Goal: Task Accomplishment & Management: Complete application form

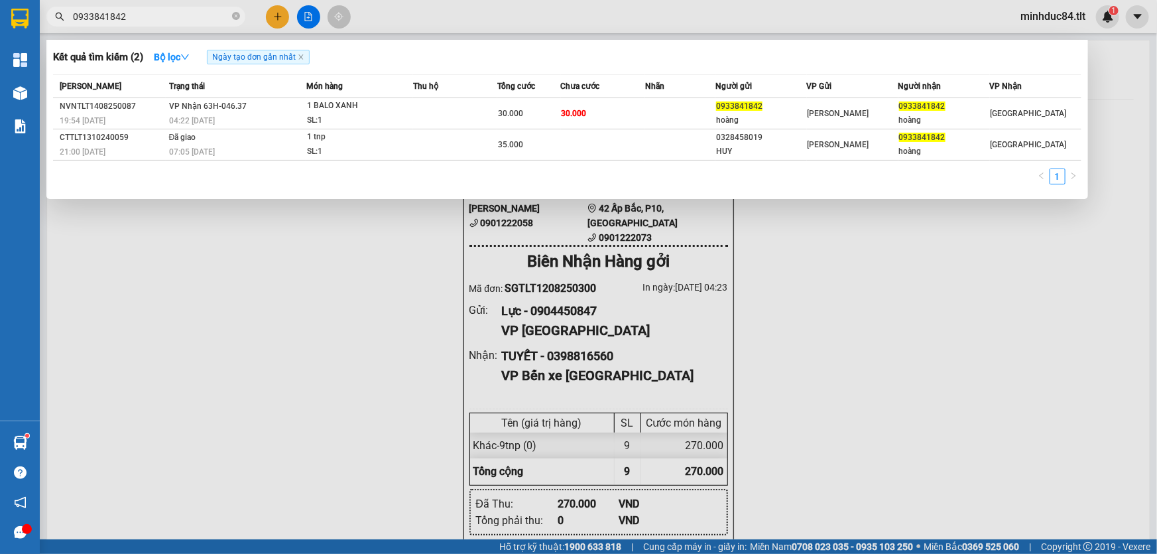
click at [278, 18] on div at bounding box center [578, 277] width 1157 height 554
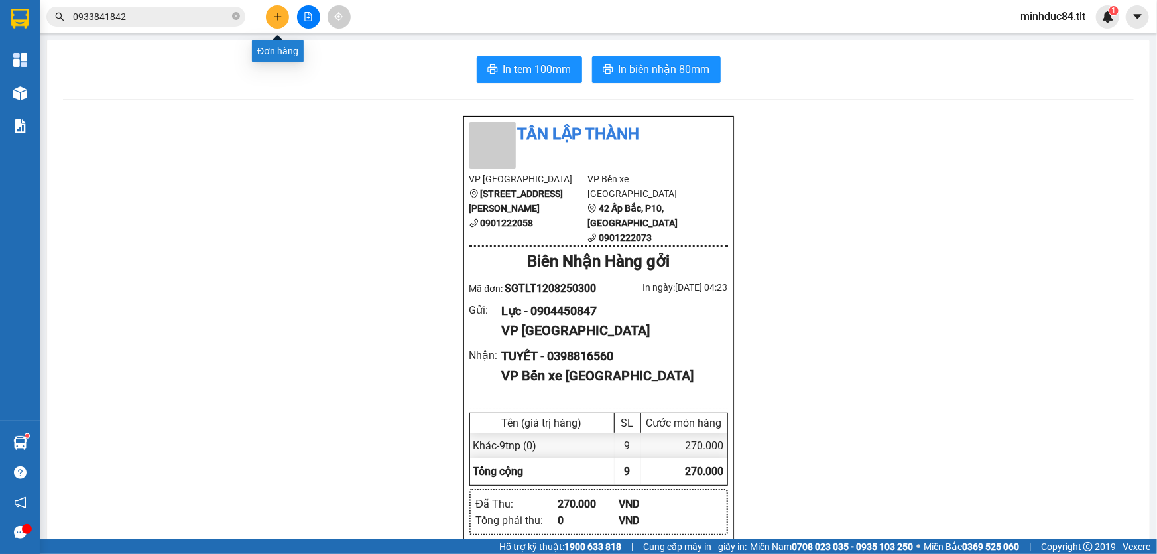
click at [278, 18] on icon "plus" at bounding box center [277, 16] width 1 height 7
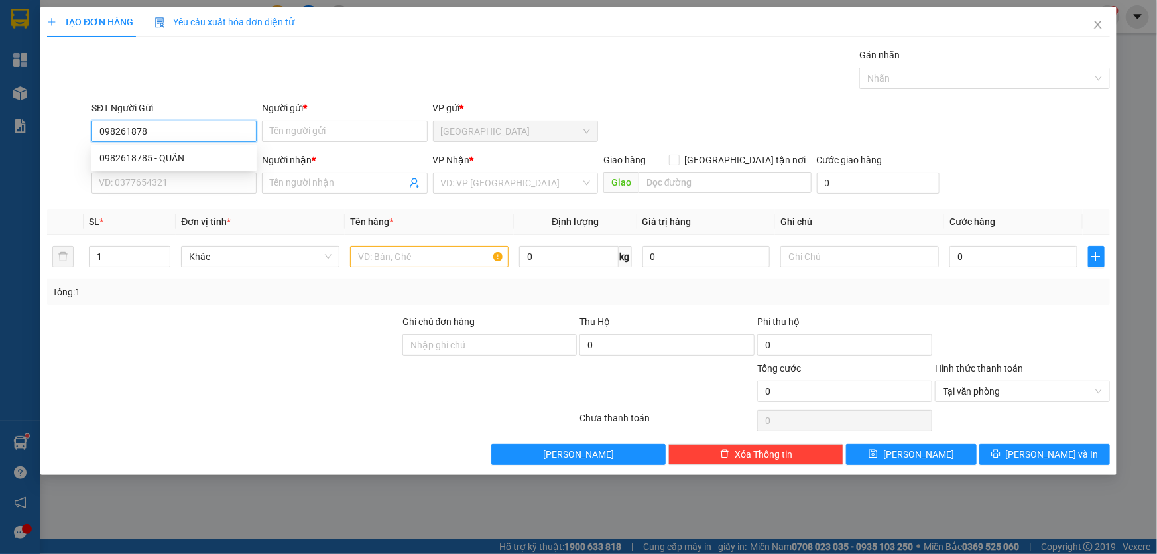
type input "0982618785"
type input "QUÂN"
type input "0982618785"
click at [179, 183] on input "SĐT Người Nhận *" at bounding box center [173, 182] width 165 height 21
click at [178, 176] on input "SĐT Người Nhận *" at bounding box center [173, 182] width 165 height 21
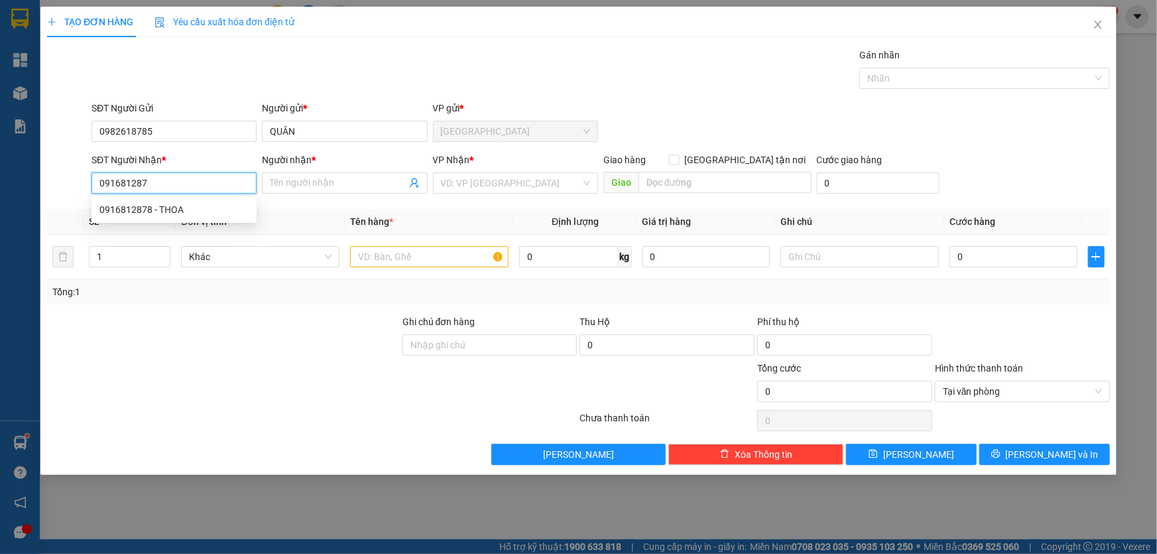
type input "0916812878"
type input "THOA"
type input "0916812878"
click at [461, 195] on div "VP Nhận * VD: VP Sài Gòn" at bounding box center [515, 175] width 165 height 46
click at [428, 252] on input "text" at bounding box center [429, 256] width 158 height 21
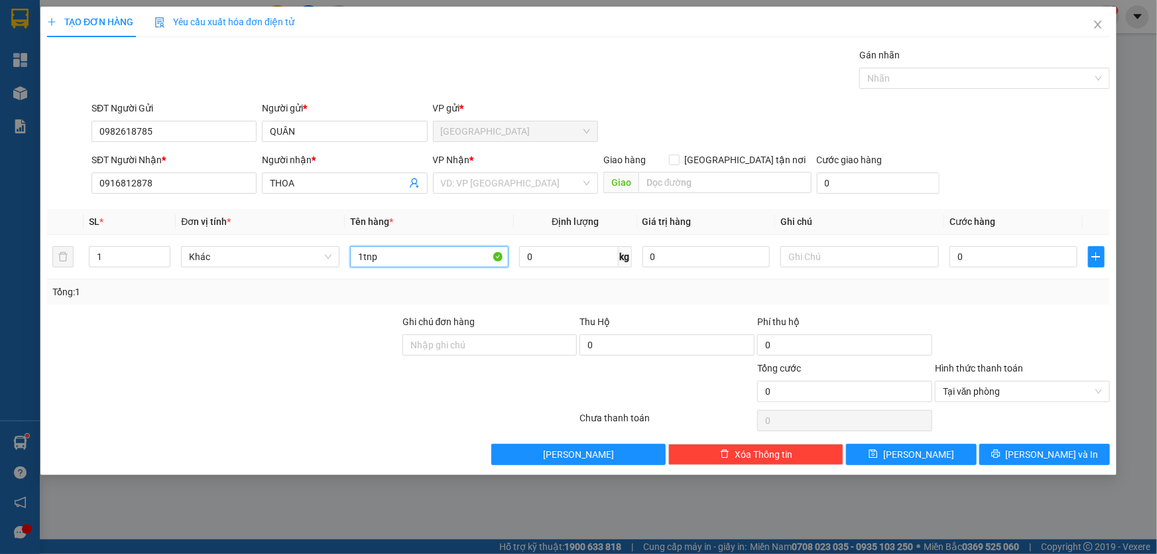
type input "1tnp"
click at [477, 176] on div "VP Nhận * VD: VP Sài Gòn" at bounding box center [515, 175] width 165 height 46
click at [479, 178] on input "search" at bounding box center [511, 183] width 140 height 20
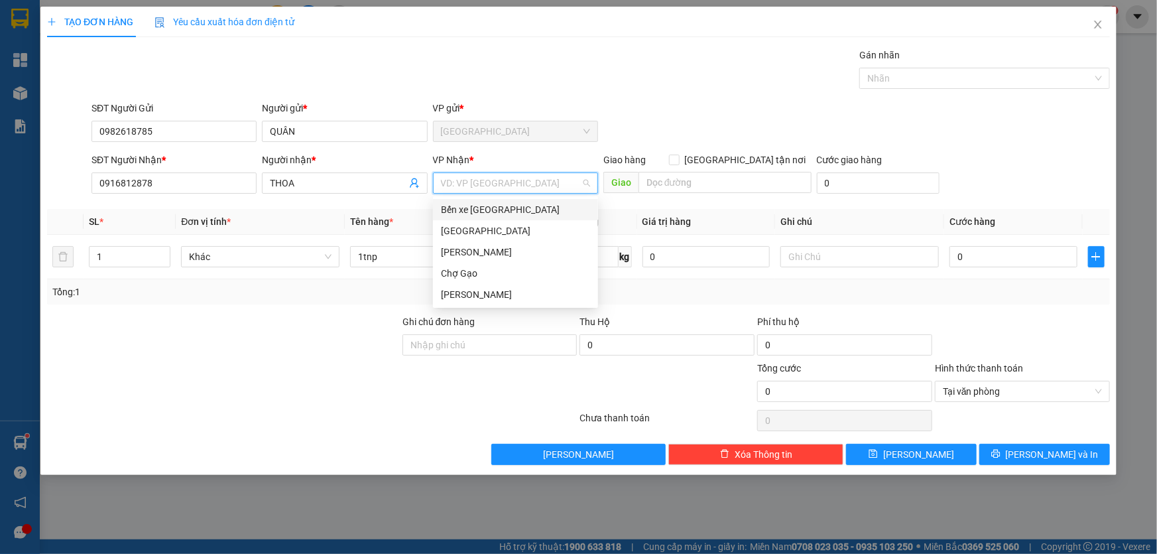
click at [517, 209] on div "Bến xe [GEOGRAPHIC_DATA]" at bounding box center [515, 209] width 149 height 15
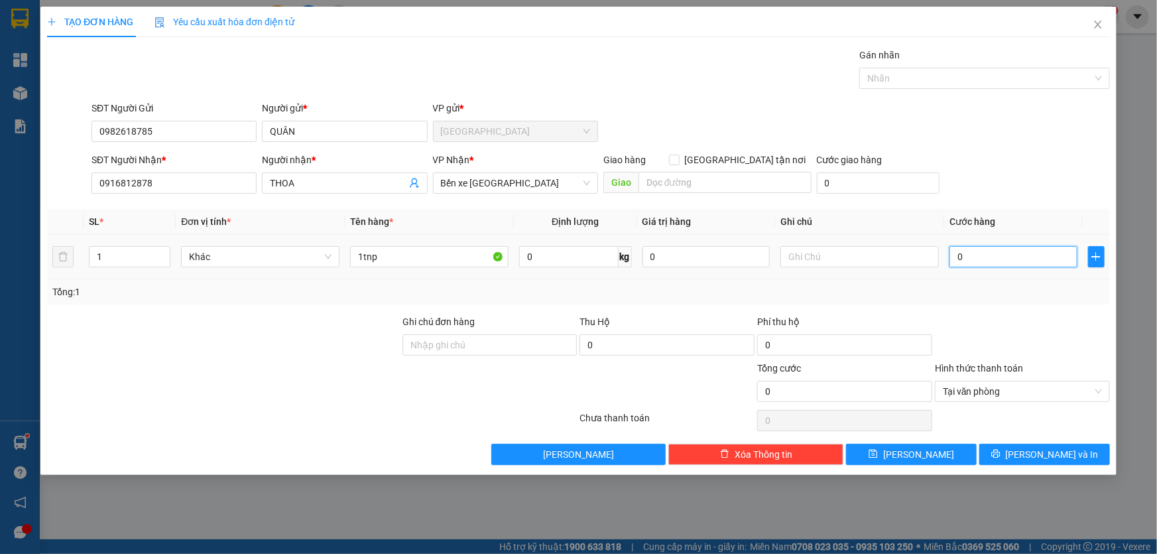
click at [993, 265] on input "0" at bounding box center [1013, 256] width 128 height 21
type input "4"
type input "40"
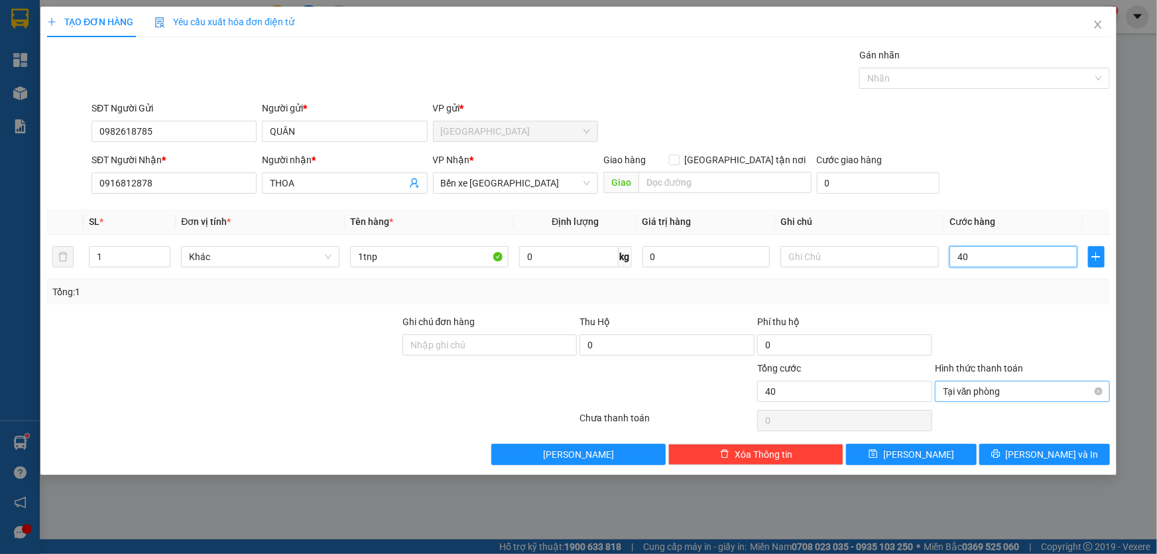
click at [1094, 385] on span "Tại văn phòng" at bounding box center [1022, 391] width 159 height 20
type input "40.000"
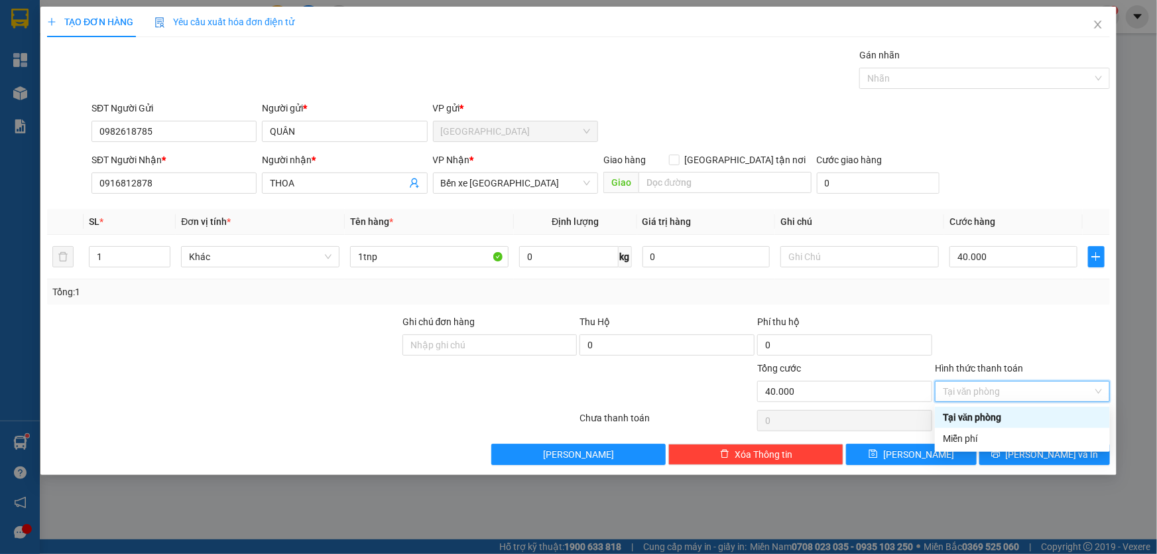
click at [1084, 365] on div "Hình thức thanh toán" at bounding box center [1022, 371] width 175 height 20
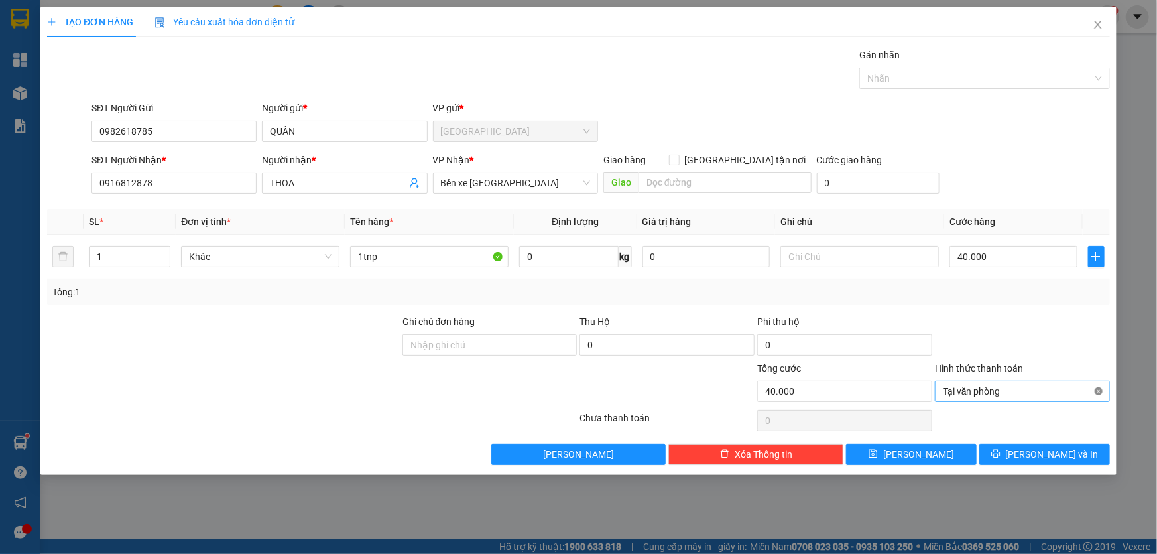
type input "40.000"
click at [1050, 344] on div at bounding box center [1022, 337] width 178 height 46
click at [1067, 438] on div "Transit Pickup Surcharge Ids Transit Deliver Surcharge Ids Transit Deliver Surc…" at bounding box center [578, 256] width 1063 height 417
click at [1000, 449] on icon "printer" at bounding box center [995, 453] width 9 height 9
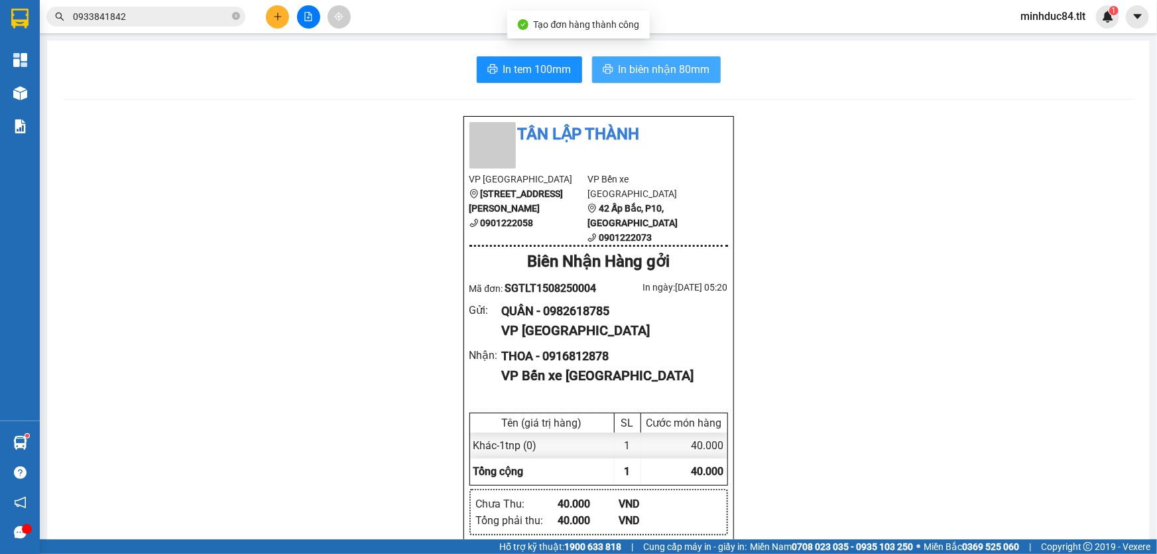
click at [648, 66] on span "In biên nhận 80mm" at bounding box center [663, 69] width 91 height 17
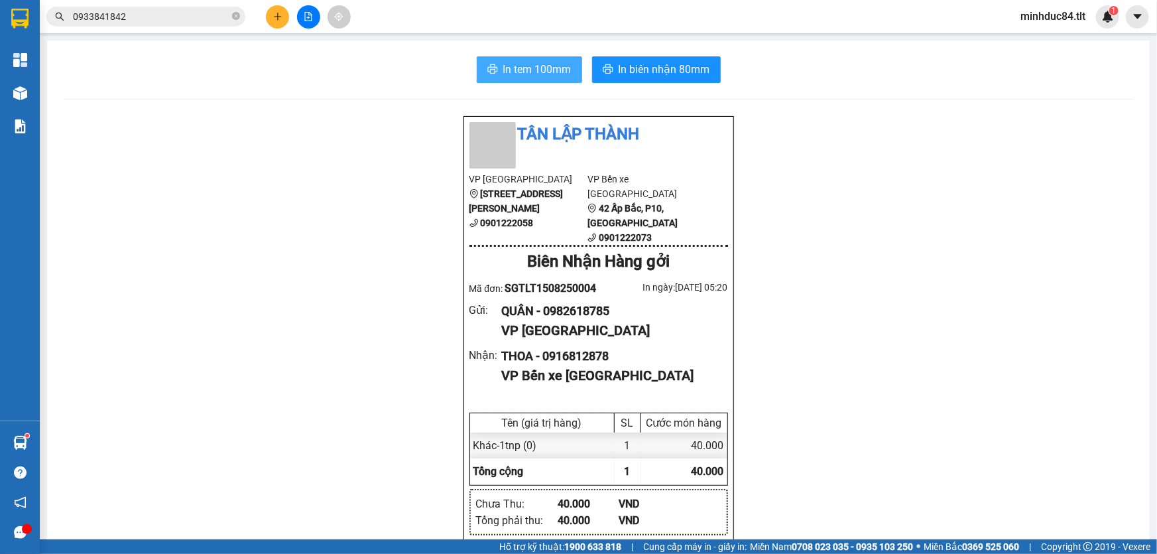
click at [567, 70] on button "In tem 100mm" at bounding box center [529, 69] width 105 height 27
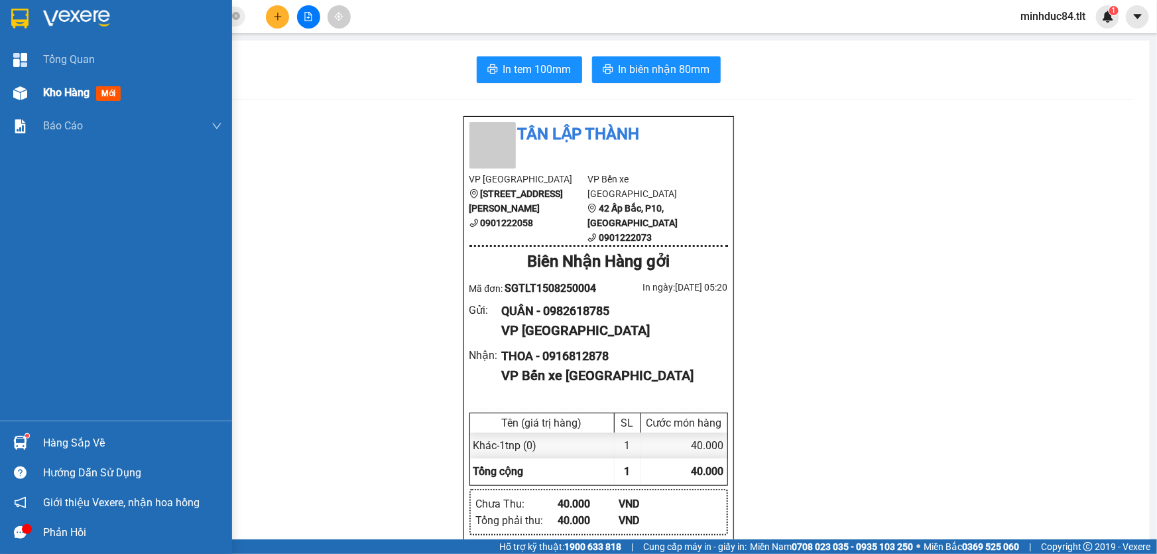
click at [34, 97] on div "Kho hàng mới" at bounding box center [116, 92] width 232 height 33
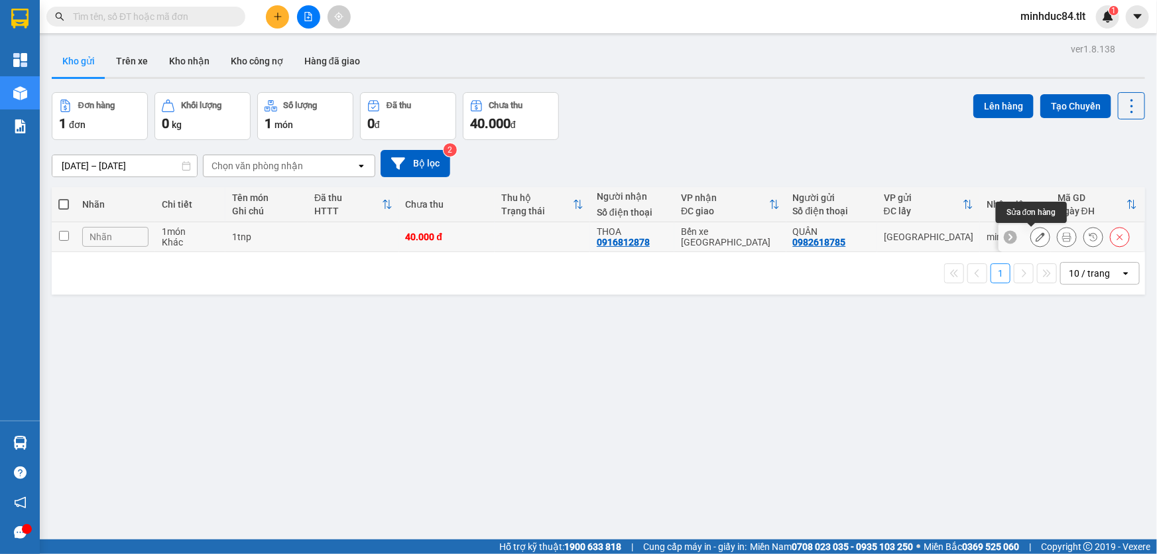
click at [1035, 235] on icon at bounding box center [1039, 236] width 9 height 9
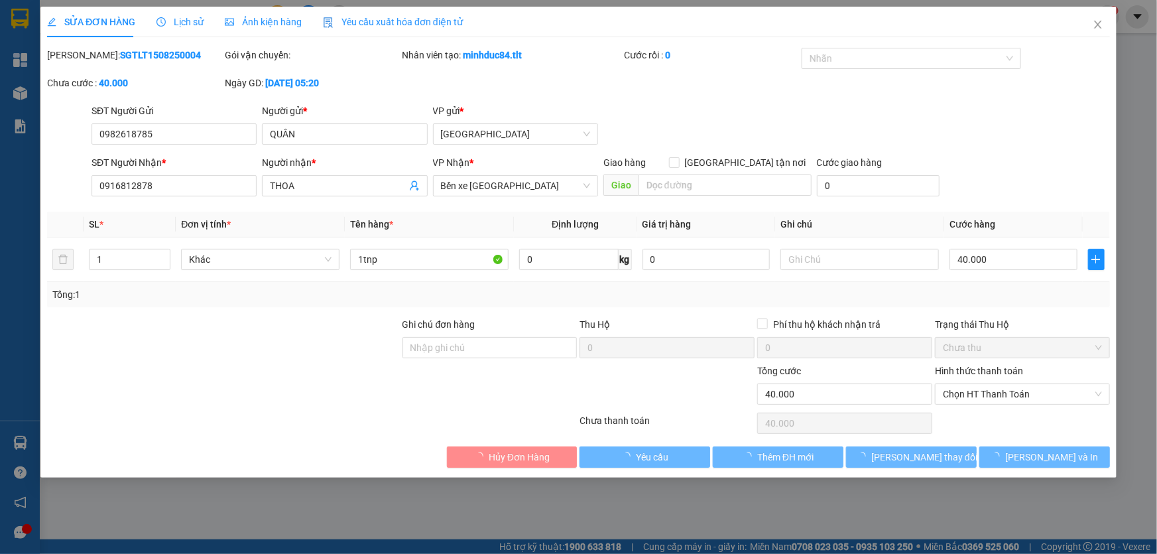
type input "0982618785"
type input "QUÂN"
type input "0916812878"
type input "THOA"
type input "40.000"
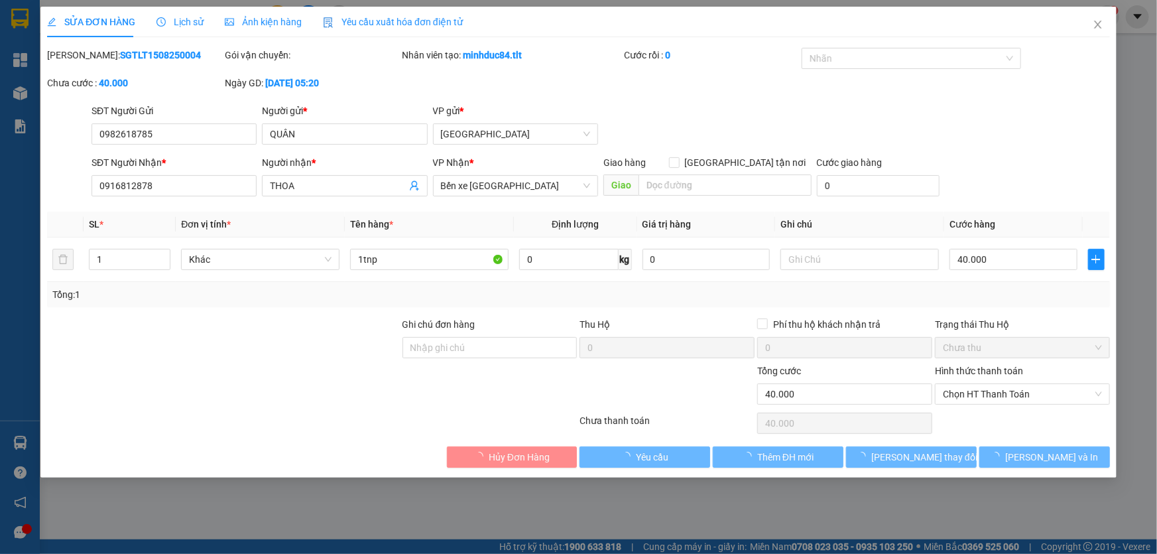
type input "40.000"
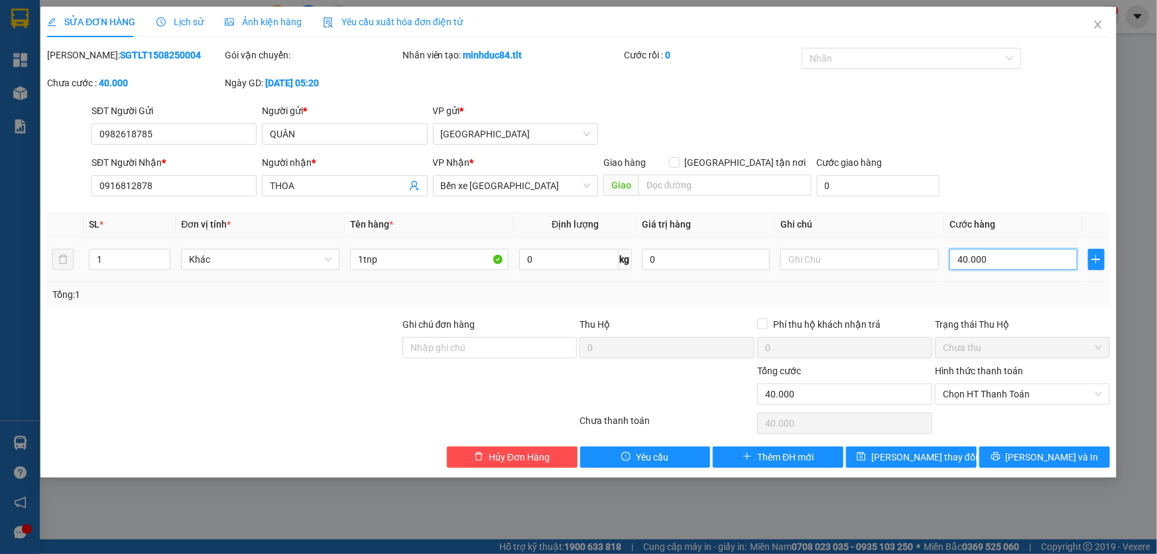
click at [986, 266] on input "40.000" at bounding box center [1013, 259] width 128 height 21
type input "3"
type input "33"
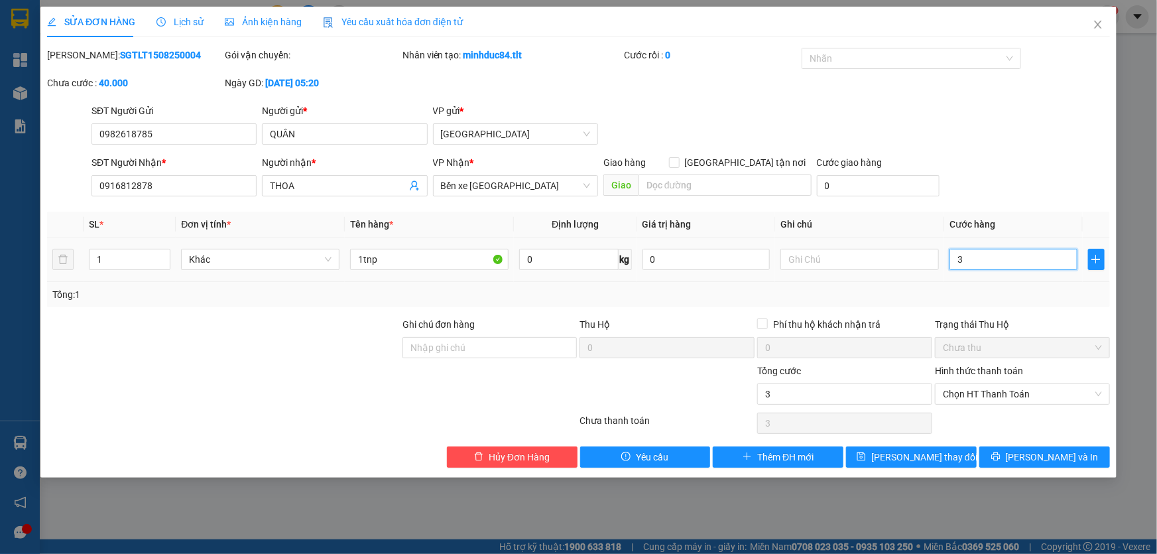
type input "33"
type input "330"
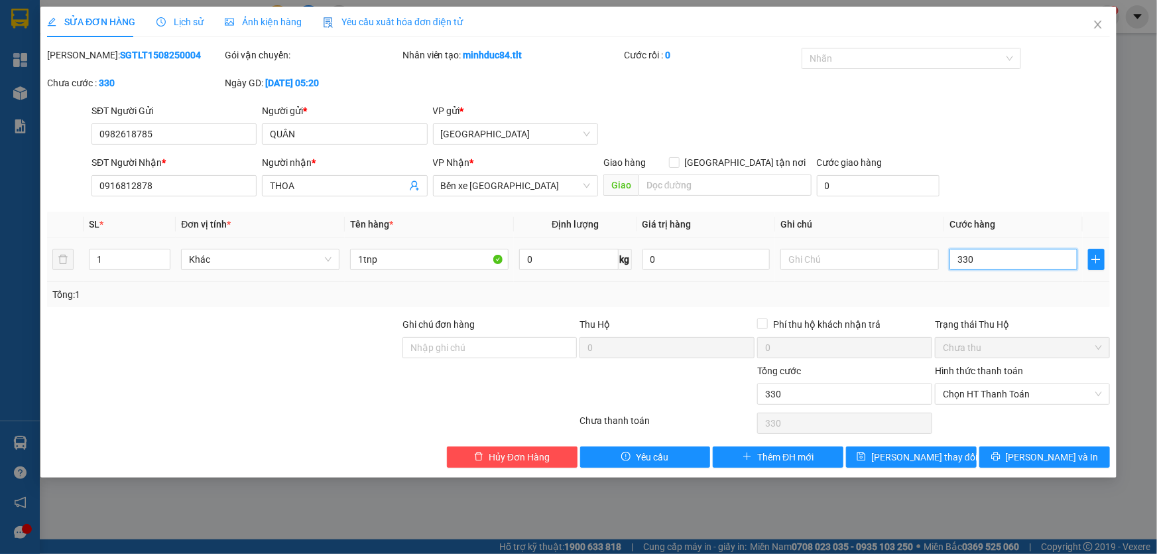
type input "33"
type input "3"
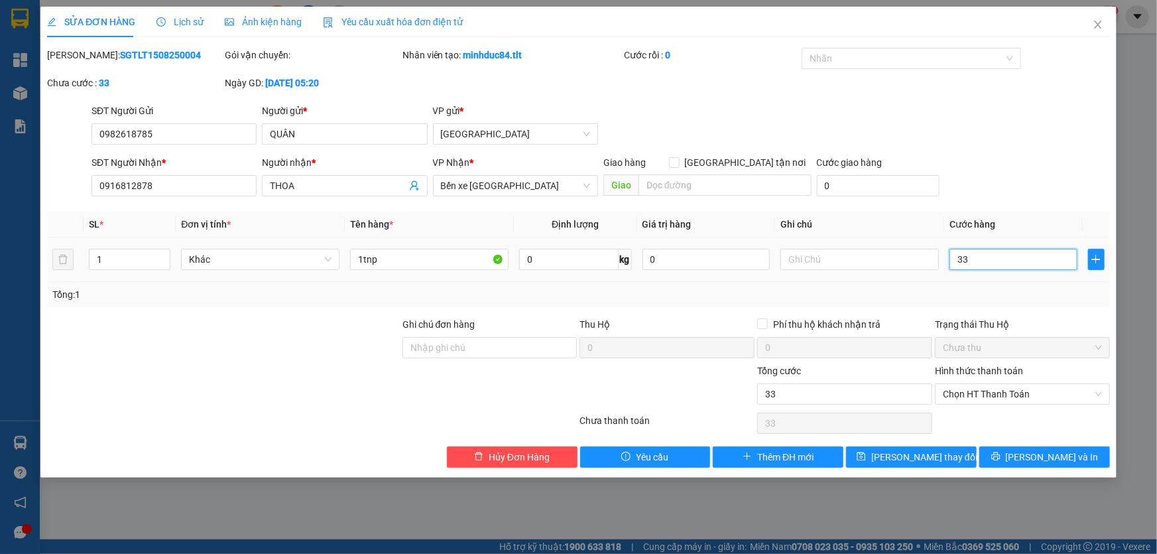
type input "3"
type input "30"
type input "30.000"
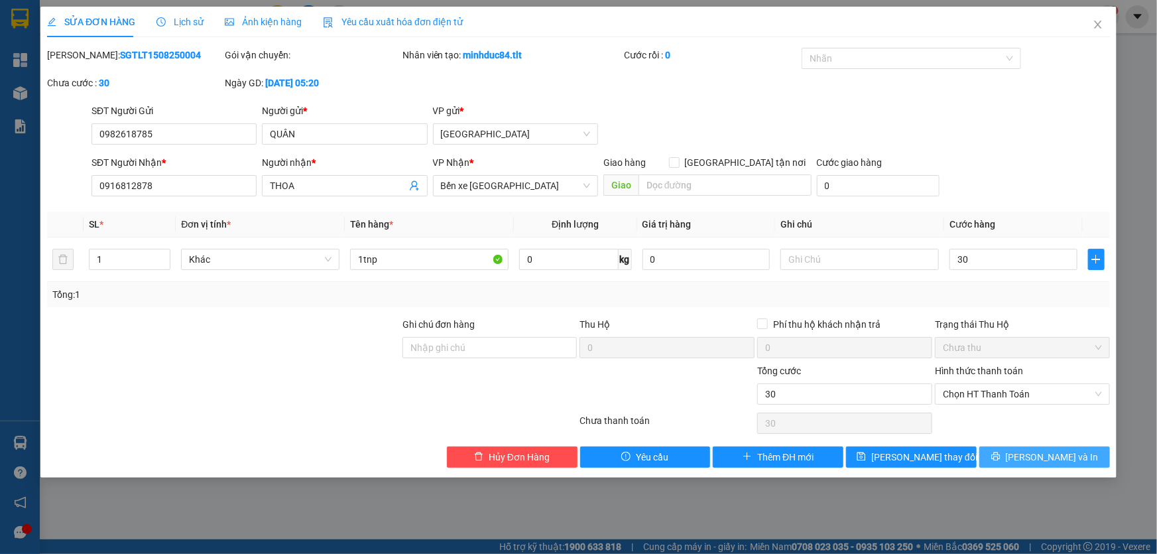
type input "30.000"
click at [1048, 453] on span "[PERSON_NAME] và In" at bounding box center [1052, 456] width 93 height 15
